Goal: Transaction & Acquisition: Purchase product/service

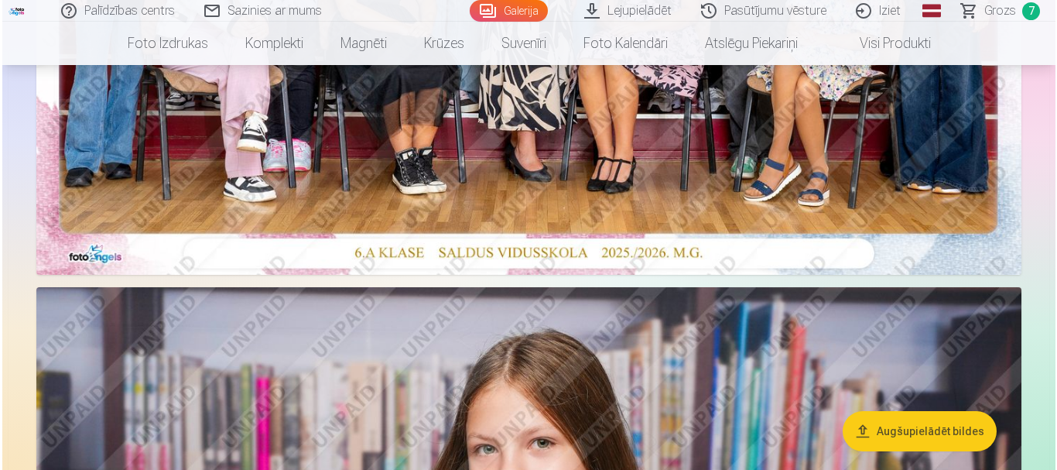
scroll to position [555, 0]
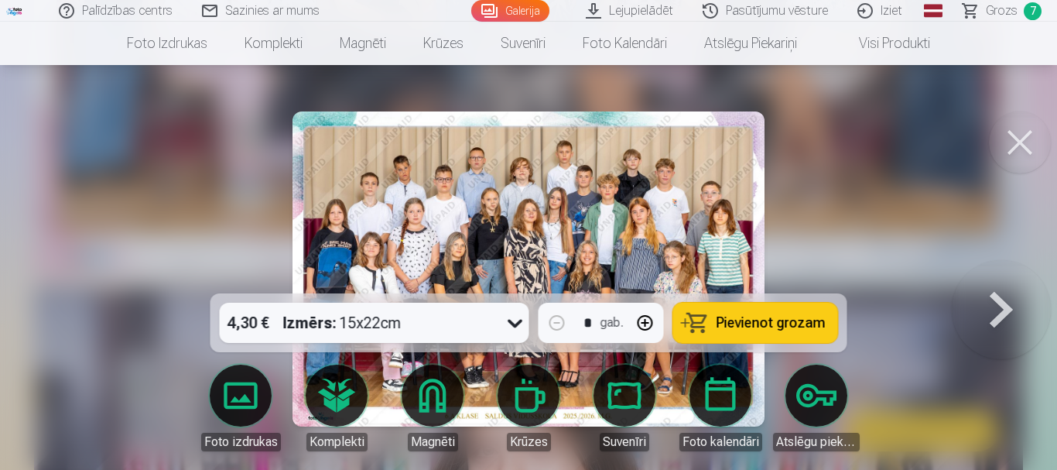
click at [474, 330] on div "4,30 € Izmērs : 15x22cm" at bounding box center [360, 323] width 280 height 40
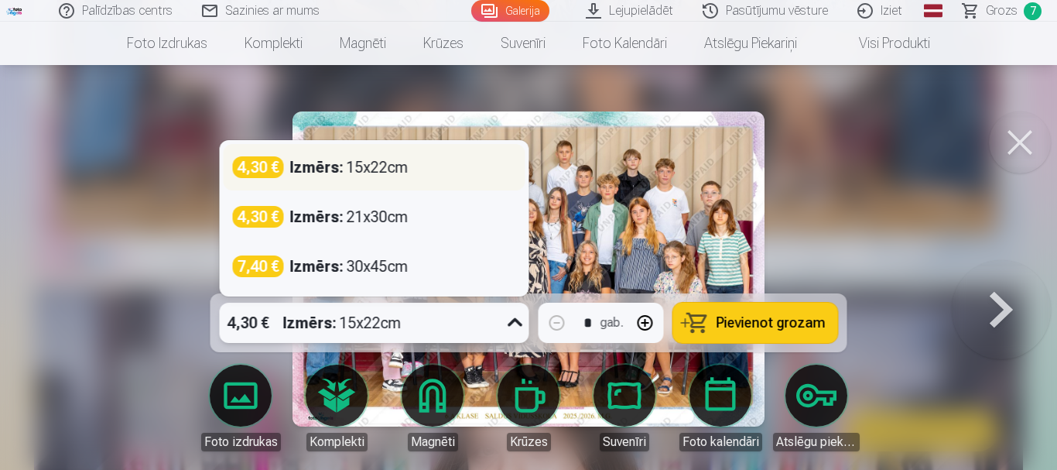
click at [378, 171] on div "Izmērs : 15x22cm" at bounding box center [349, 167] width 118 height 22
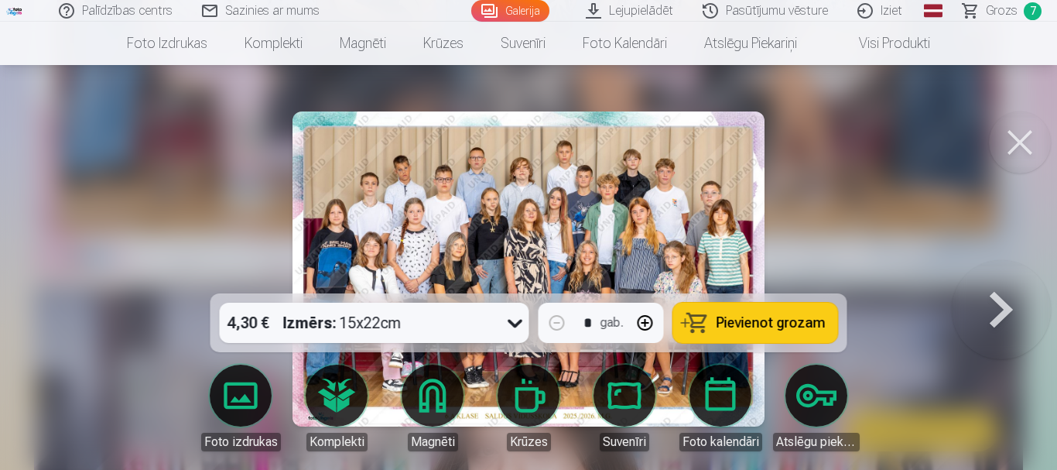
click at [754, 325] on span "Pievienot grozam" at bounding box center [770, 323] width 109 height 14
click at [1006, 12] on span "Grozs" at bounding box center [1002, 11] width 32 height 19
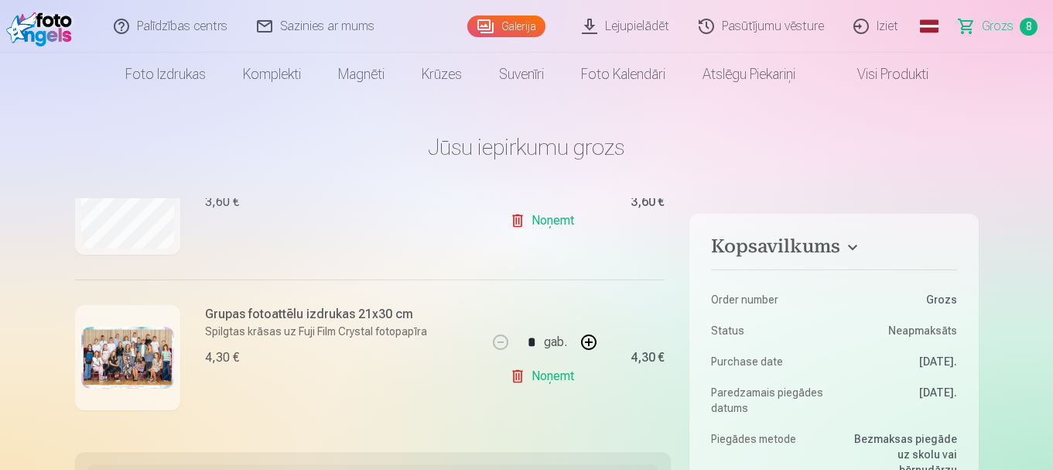
scroll to position [567, 0]
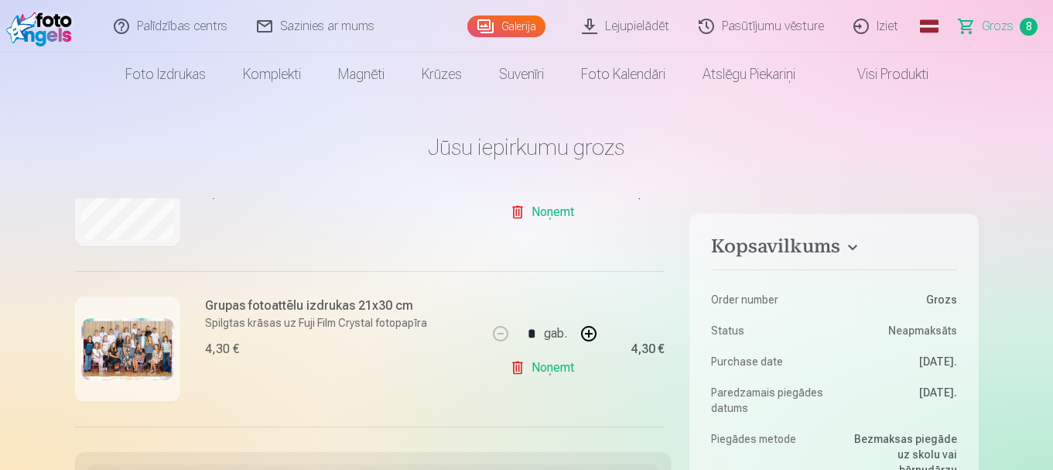
click at [540, 368] on link "Noņemt" at bounding box center [545, 367] width 70 height 31
type input "*"
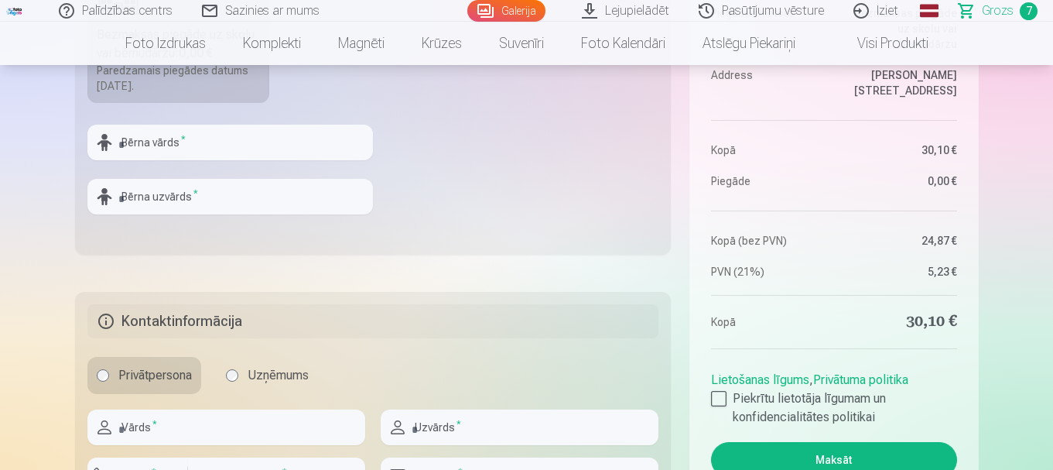
scroll to position [580, 0]
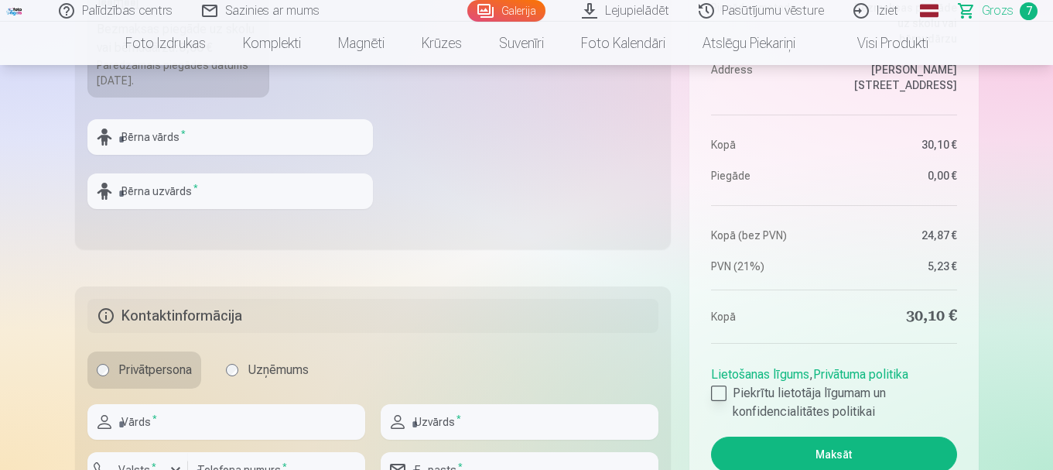
click at [716, 391] on div at bounding box center [718, 392] width 15 height 15
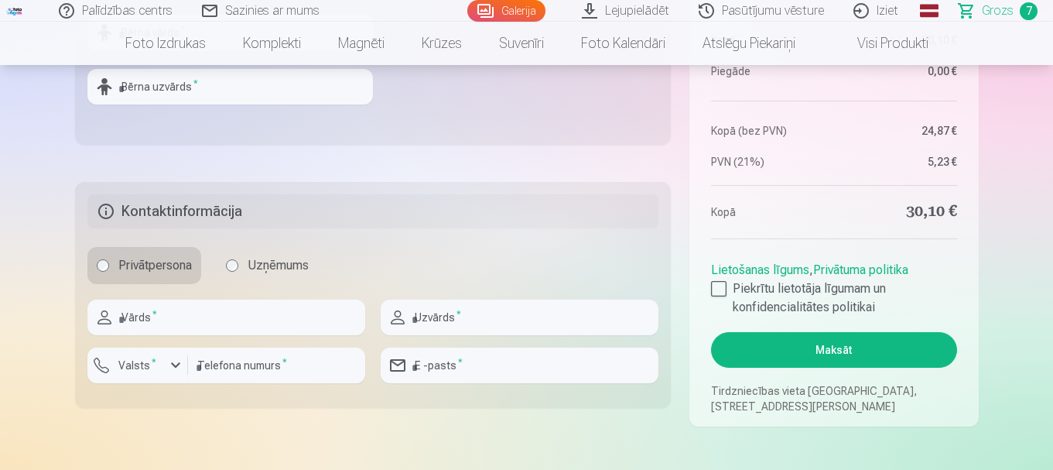
scroll to position [722, 0]
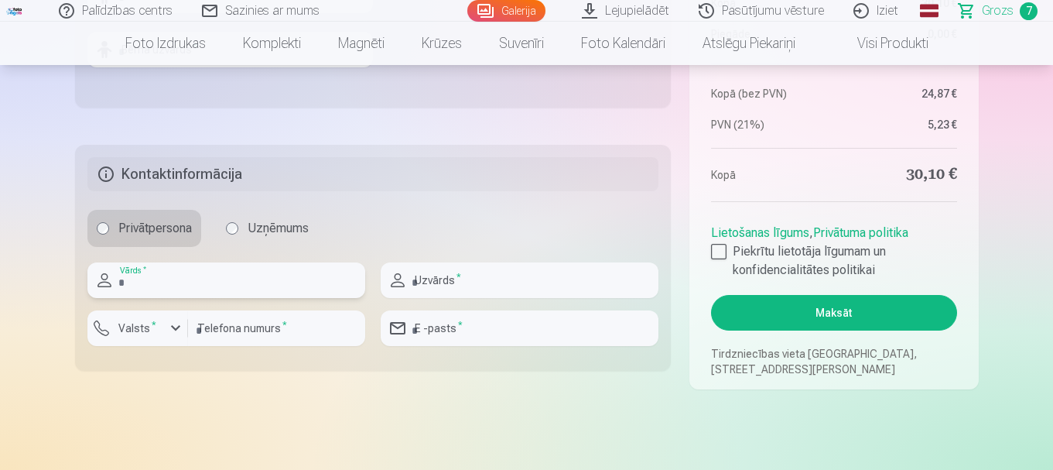
click at [185, 285] on input "text" at bounding box center [226, 280] width 278 height 36
type input "****"
type input "********"
type input "**********"
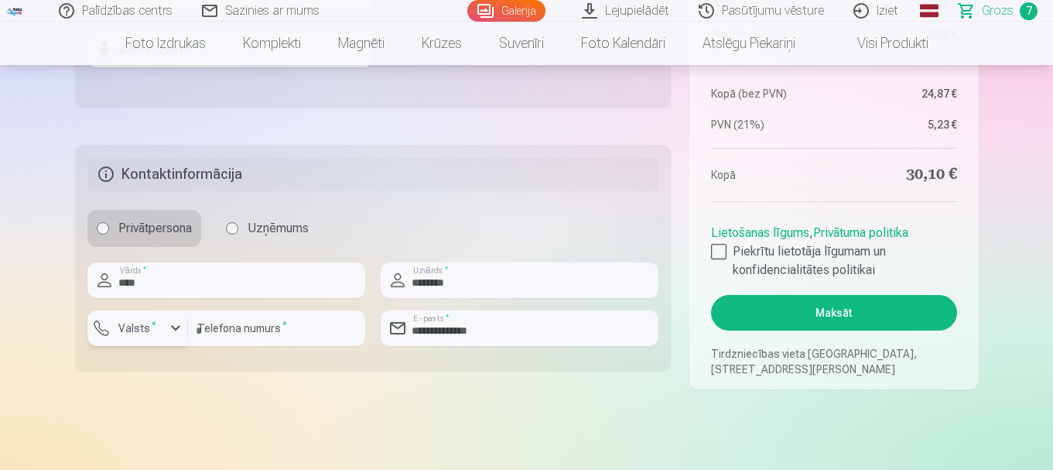
click at [154, 328] on label "Valsts *" at bounding box center [137, 327] width 50 height 15
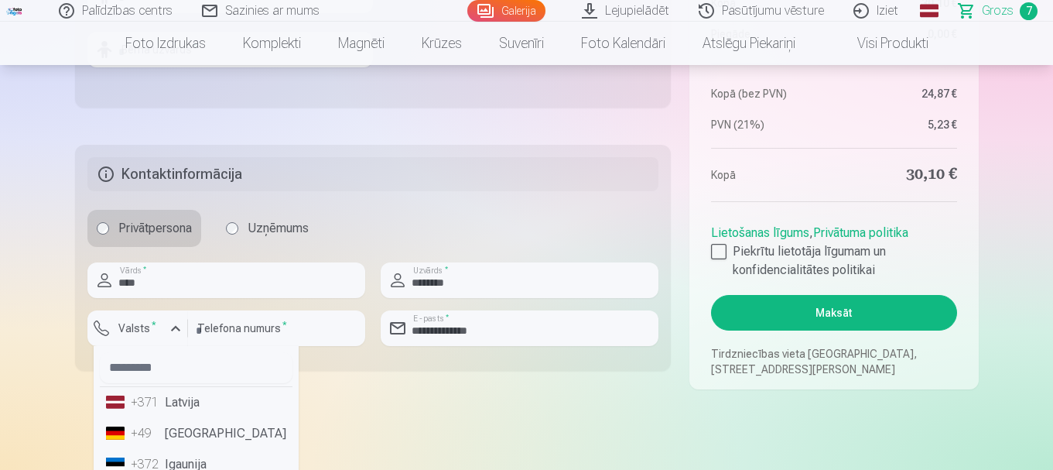
click at [193, 403] on li "+371 Latvija" at bounding box center [196, 402] width 193 height 31
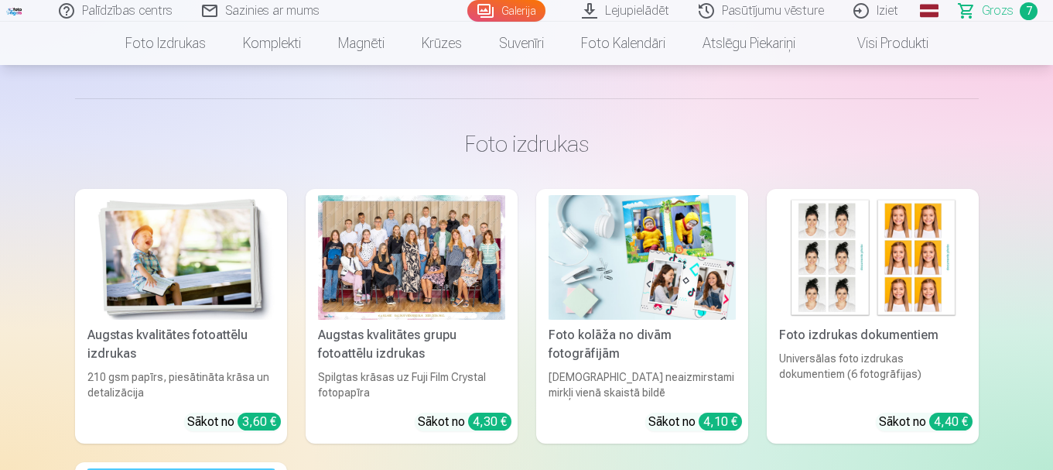
scroll to position [1141, 0]
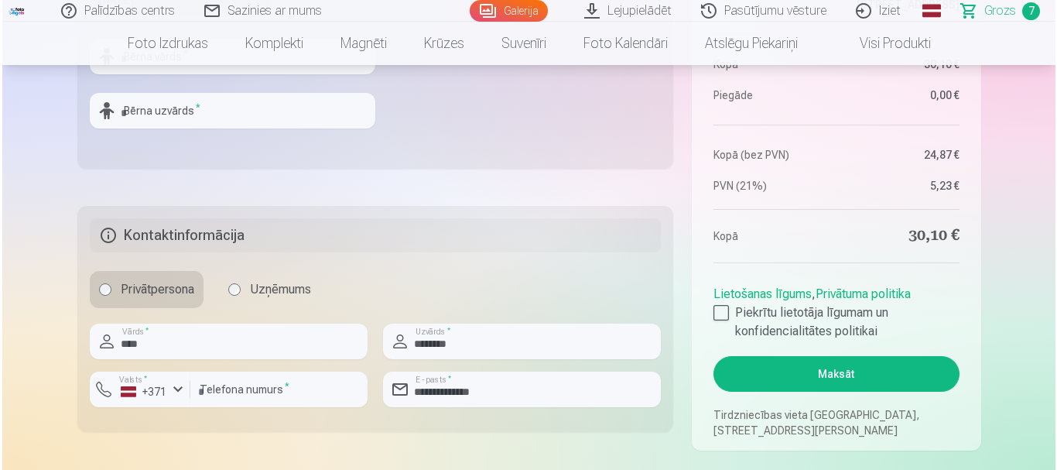
scroll to position [622, 0]
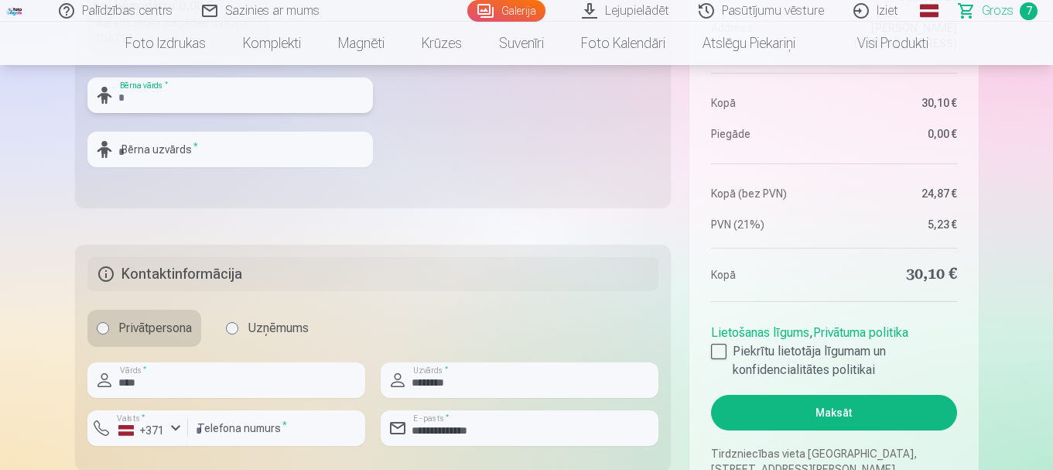
click at [199, 95] on input "text" at bounding box center [230, 95] width 286 height 36
type input "*****"
click at [223, 139] on input "text" at bounding box center [230, 150] width 286 height 36
type input "********"
click at [471, 179] on fieldset "Piegādes metode Bezmaksas piegāde uz skolu vai bērnudārzu : 0,00 € Paredzamais …" at bounding box center [373, 23] width 597 height 368
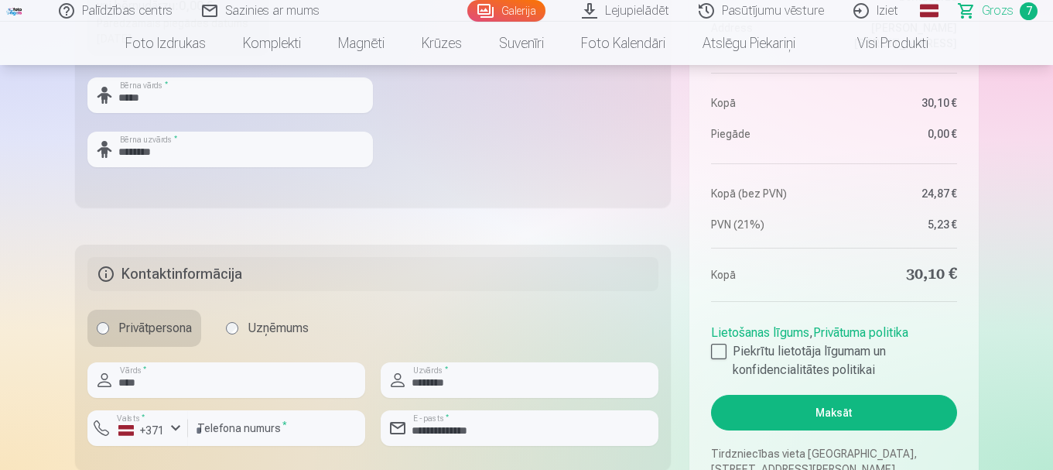
click at [841, 406] on button "Maksāt" at bounding box center [833, 413] width 245 height 36
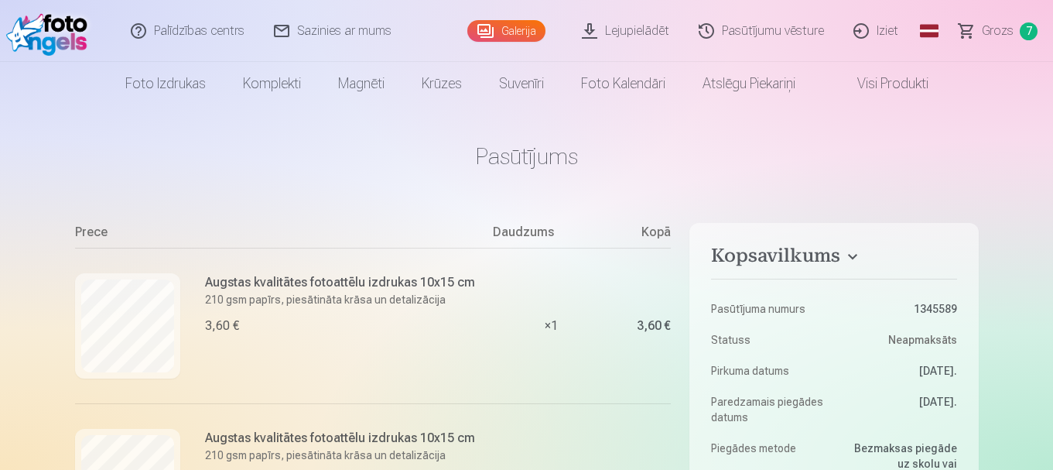
click at [983, 20] on link "Grozs 7" at bounding box center [999, 31] width 108 height 62
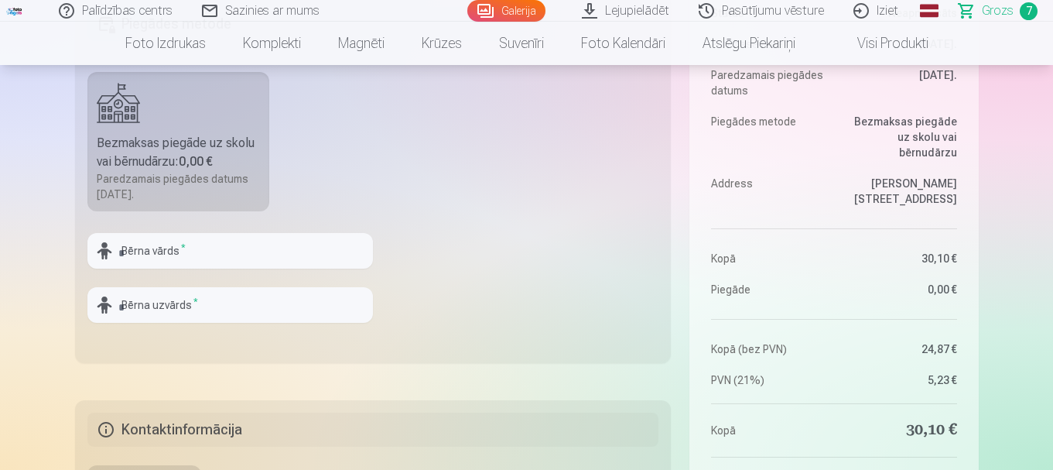
scroll to position [467, 0]
click at [240, 252] on input "text" at bounding box center [230, 250] width 286 height 36
type input "*****"
click at [249, 321] on input "text" at bounding box center [230, 304] width 286 height 36
type input "********"
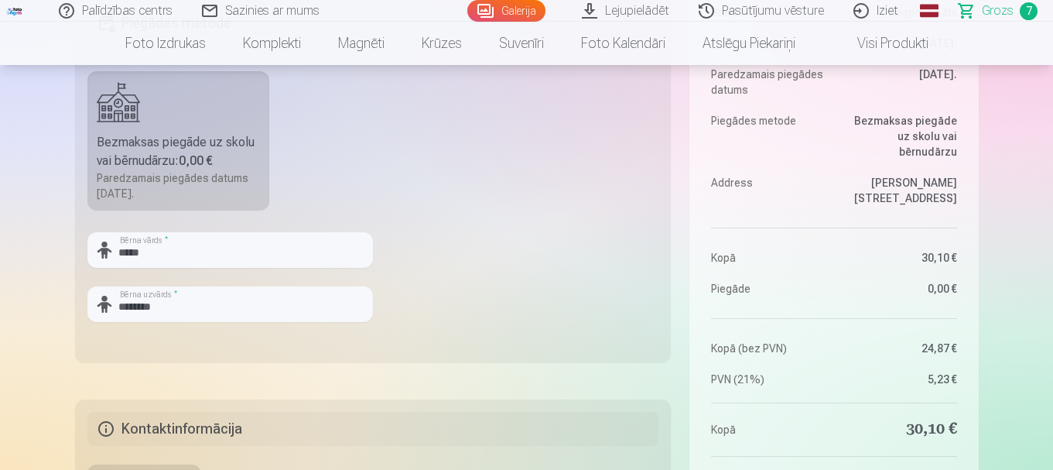
click at [286, 341] on fieldset "Piegādes metode Bezmaksas piegāde uz skolu vai bērnudārzu : 0,00 € Paredzamais …" at bounding box center [373, 178] width 597 height 368
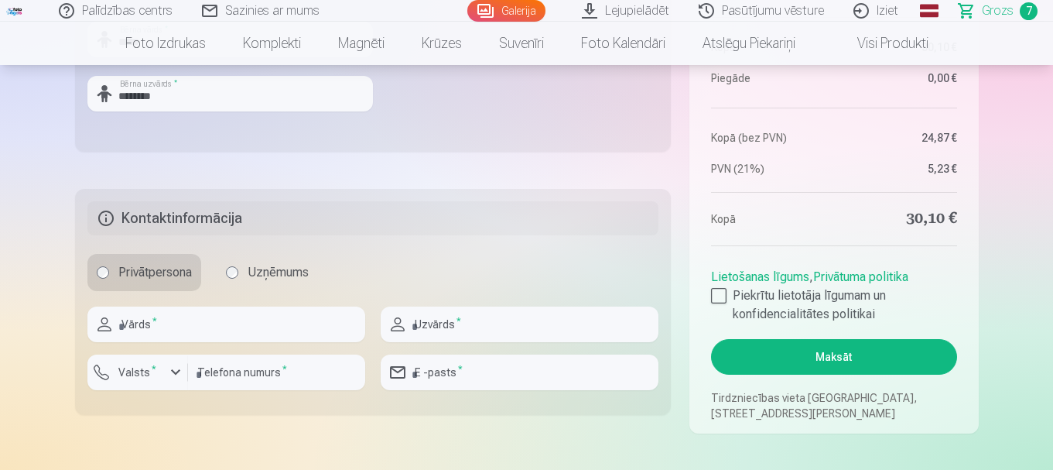
scroll to position [699, 0]
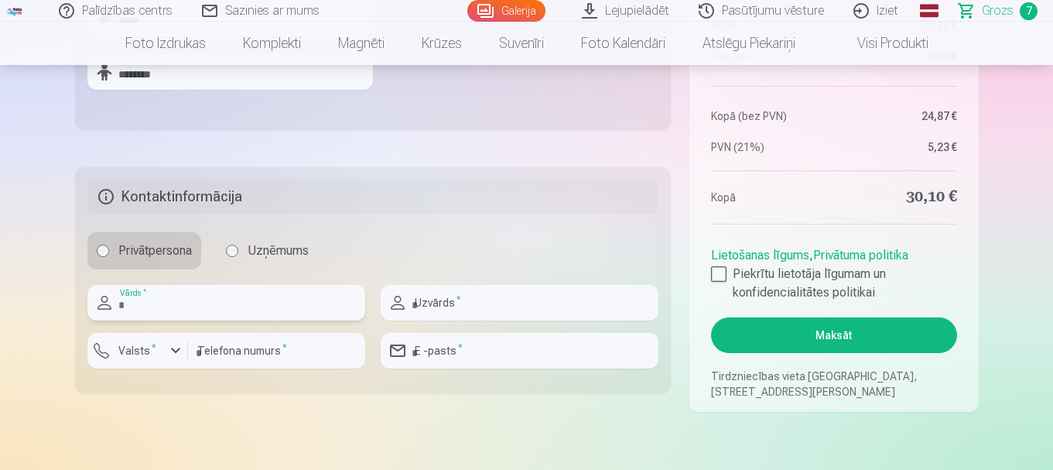
click at [262, 317] on input "text" at bounding box center [226, 303] width 278 height 36
type input "****"
type input "********"
type input "**********"
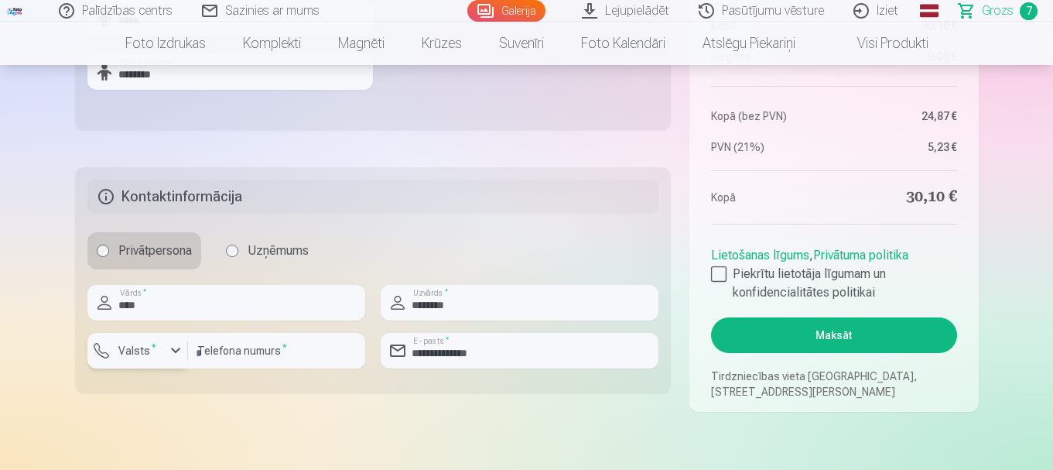
click at [169, 354] on div "button" at bounding box center [175, 350] width 19 height 19
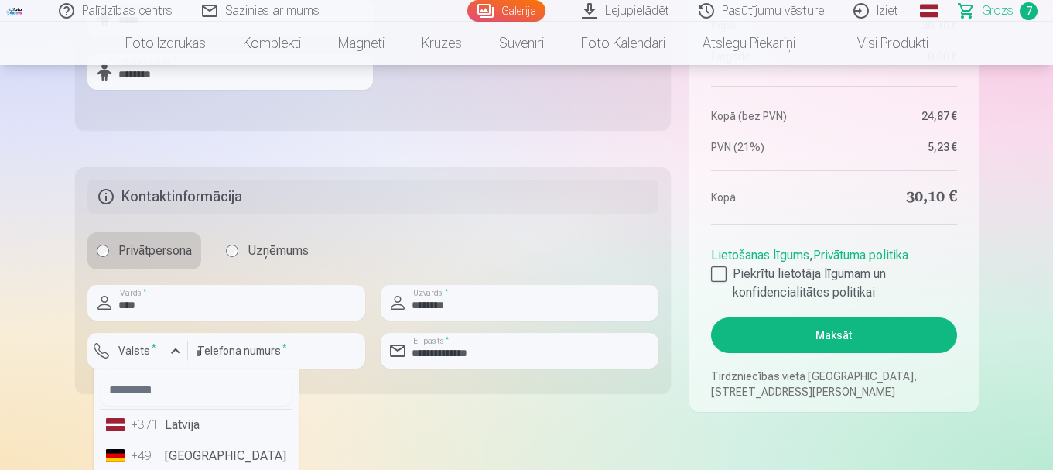
click at [179, 426] on li "+371 Latvija" at bounding box center [196, 424] width 193 height 31
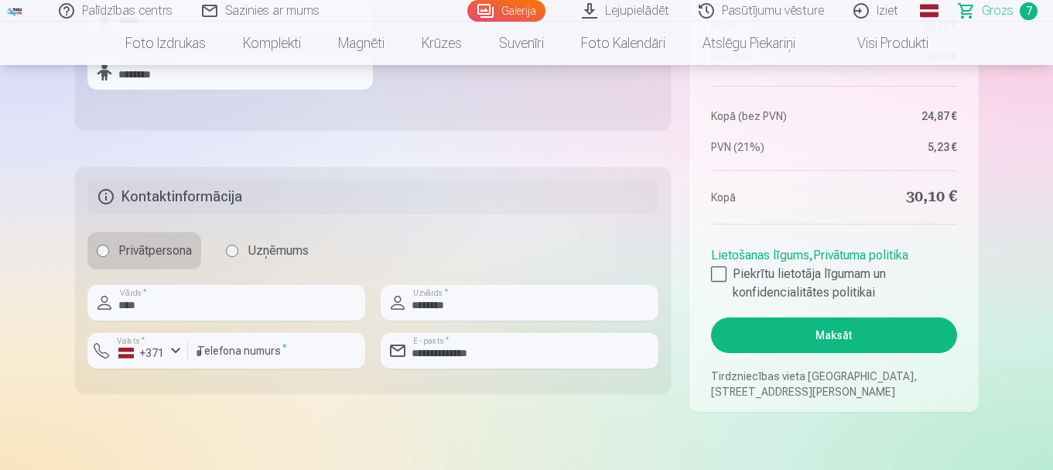
click at [714, 277] on div at bounding box center [718, 273] width 15 height 15
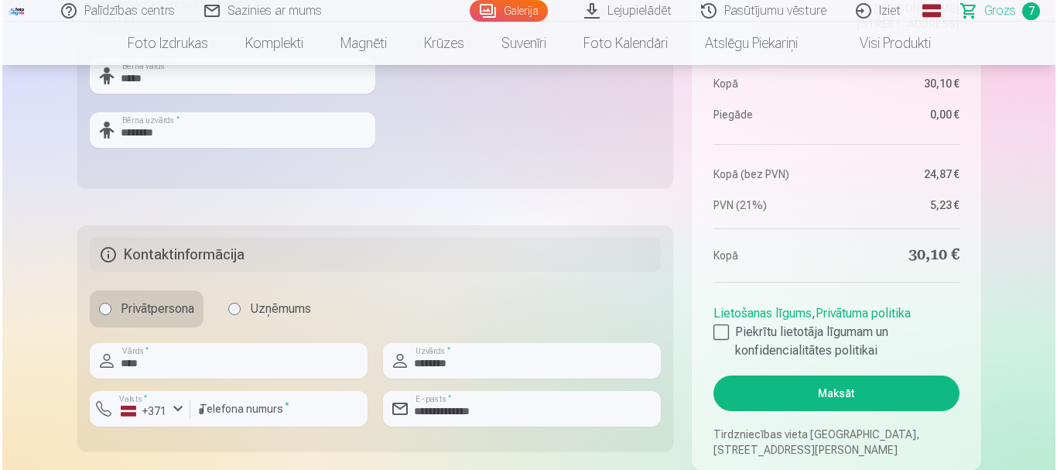
scroll to position [671, 0]
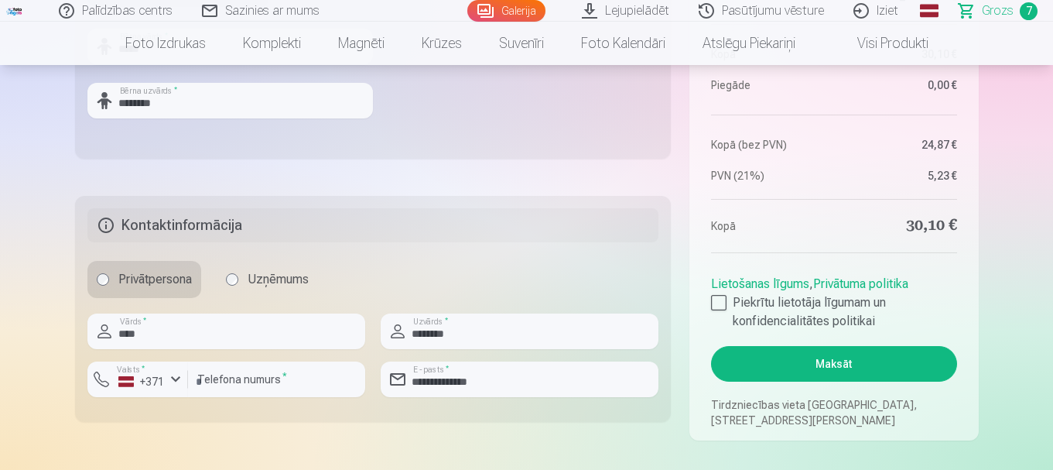
click at [898, 356] on button "Maksāt" at bounding box center [833, 364] width 245 height 36
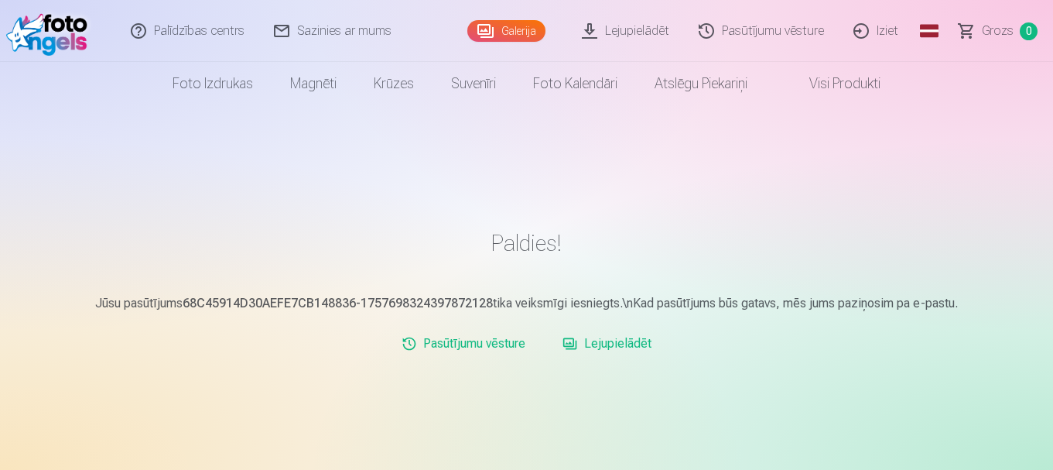
click at [631, 346] on link "Lejupielādēt" at bounding box center [606, 343] width 101 height 31
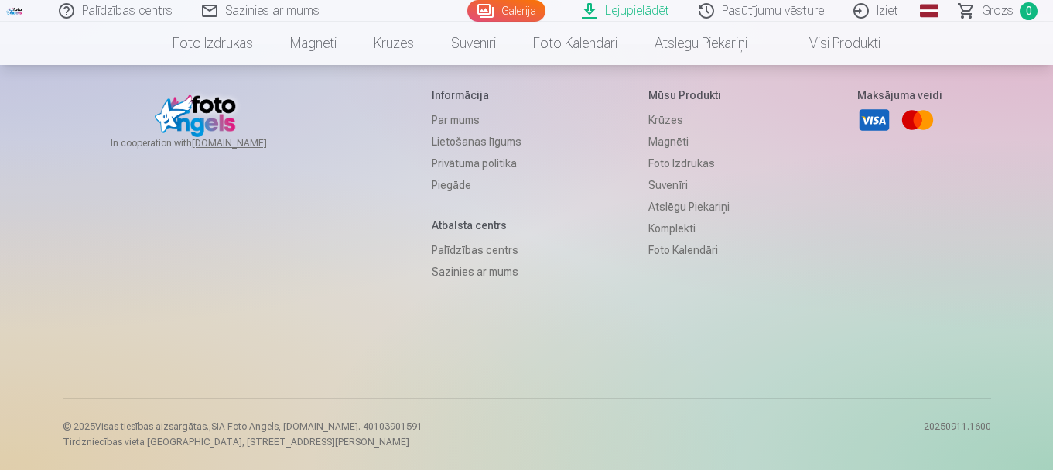
scroll to position [1086, 0]
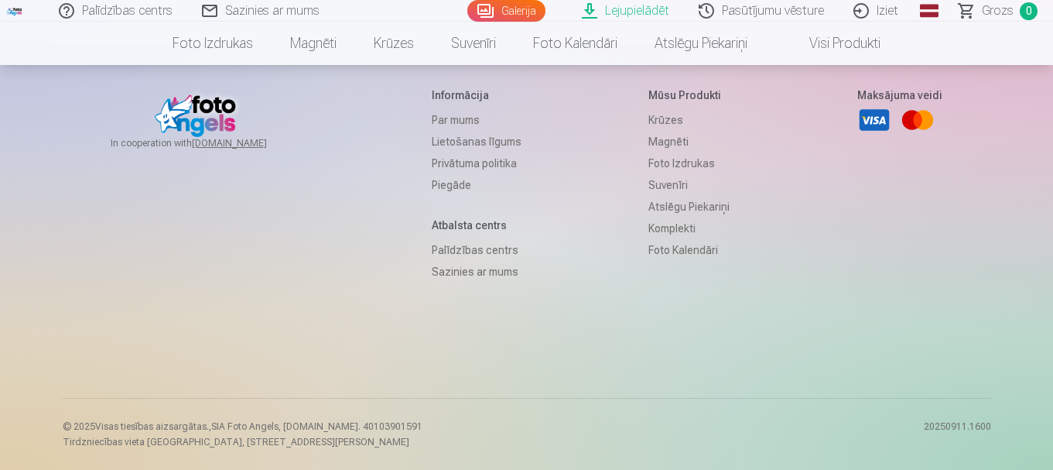
scroll to position [580, 0]
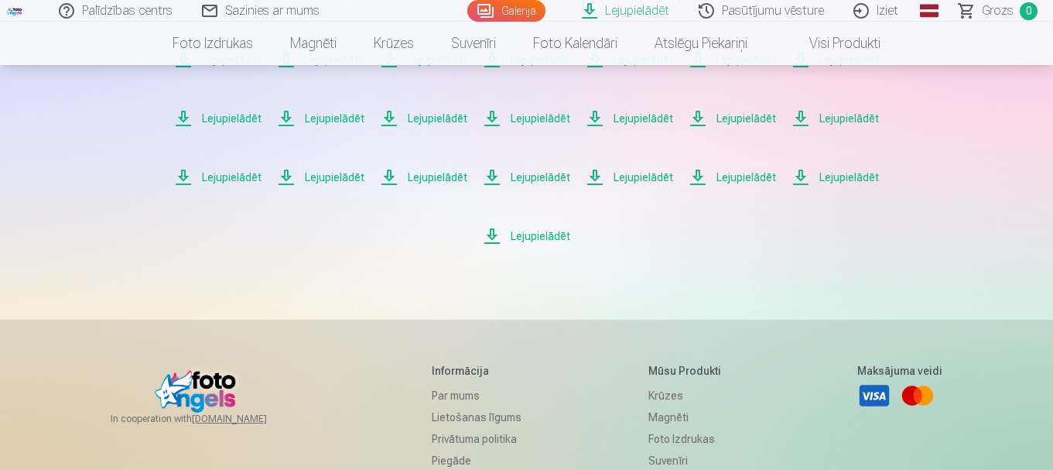
scroll to position [335, 0]
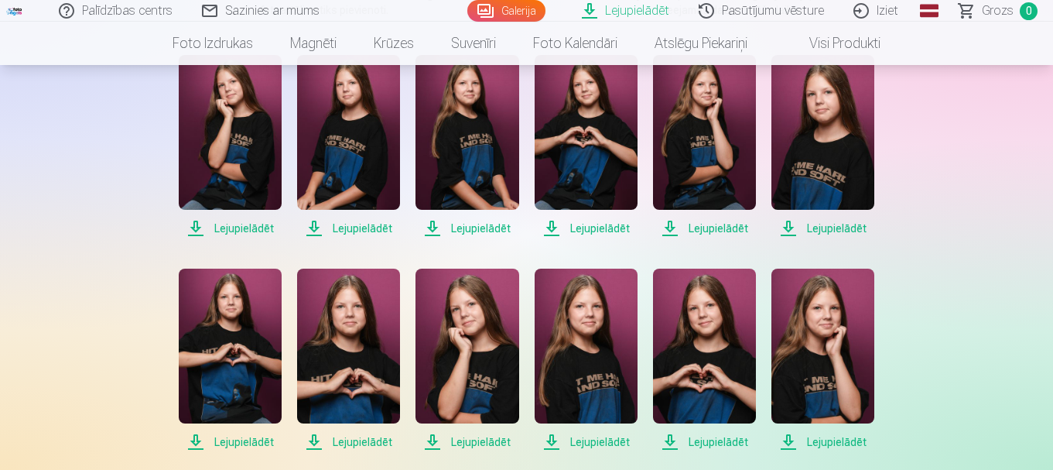
click at [836, 445] on span "Lejupielādēt" at bounding box center [822, 442] width 103 height 19
click at [706, 439] on span "Lejupielādēt" at bounding box center [704, 442] width 103 height 19
click at [601, 439] on span "Lejupielādēt" at bounding box center [586, 442] width 103 height 19
click at [472, 438] on span "Lejupielādēt" at bounding box center [467, 442] width 103 height 19
click at [353, 443] on span "Lejupielādēt" at bounding box center [348, 442] width 103 height 19
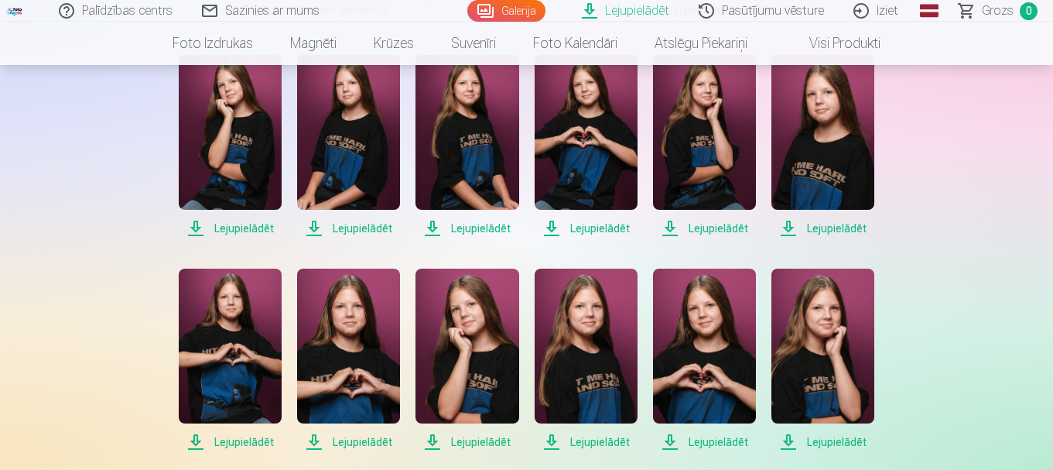
click at [240, 438] on span "Lejupielādēt" at bounding box center [230, 442] width 103 height 19
click at [837, 229] on span "Lejupielādēt" at bounding box center [822, 228] width 103 height 19
click at [712, 223] on span "Lejupielādēt" at bounding box center [704, 228] width 103 height 19
click at [588, 231] on span "Lejupielādēt" at bounding box center [586, 228] width 103 height 19
click at [491, 224] on span "Lejupielādēt" at bounding box center [467, 228] width 103 height 19
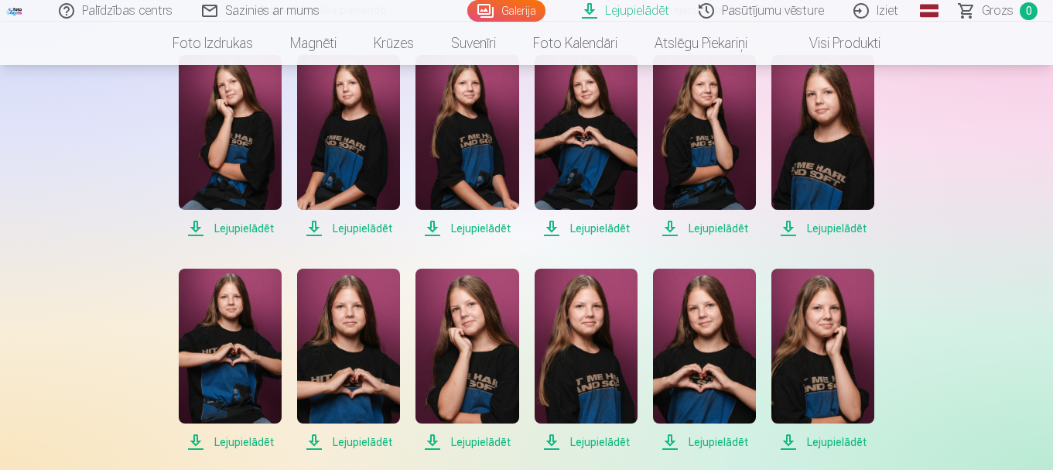
click at [352, 225] on span "Lejupielādēt" at bounding box center [348, 228] width 103 height 19
click at [238, 221] on span "Lejupielādēt" at bounding box center [230, 228] width 103 height 19
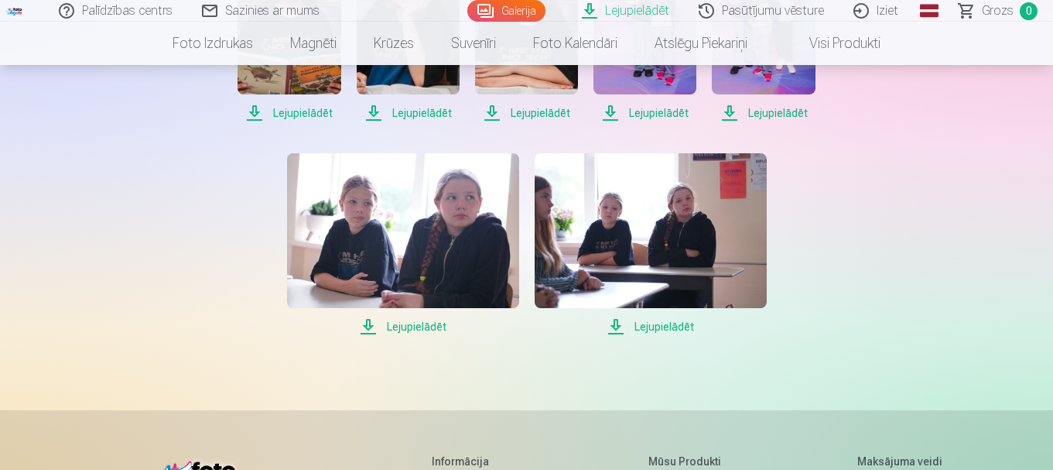
scroll to position [1038, 0]
